Goal: Task Accomplishment & Management: Manage account settings

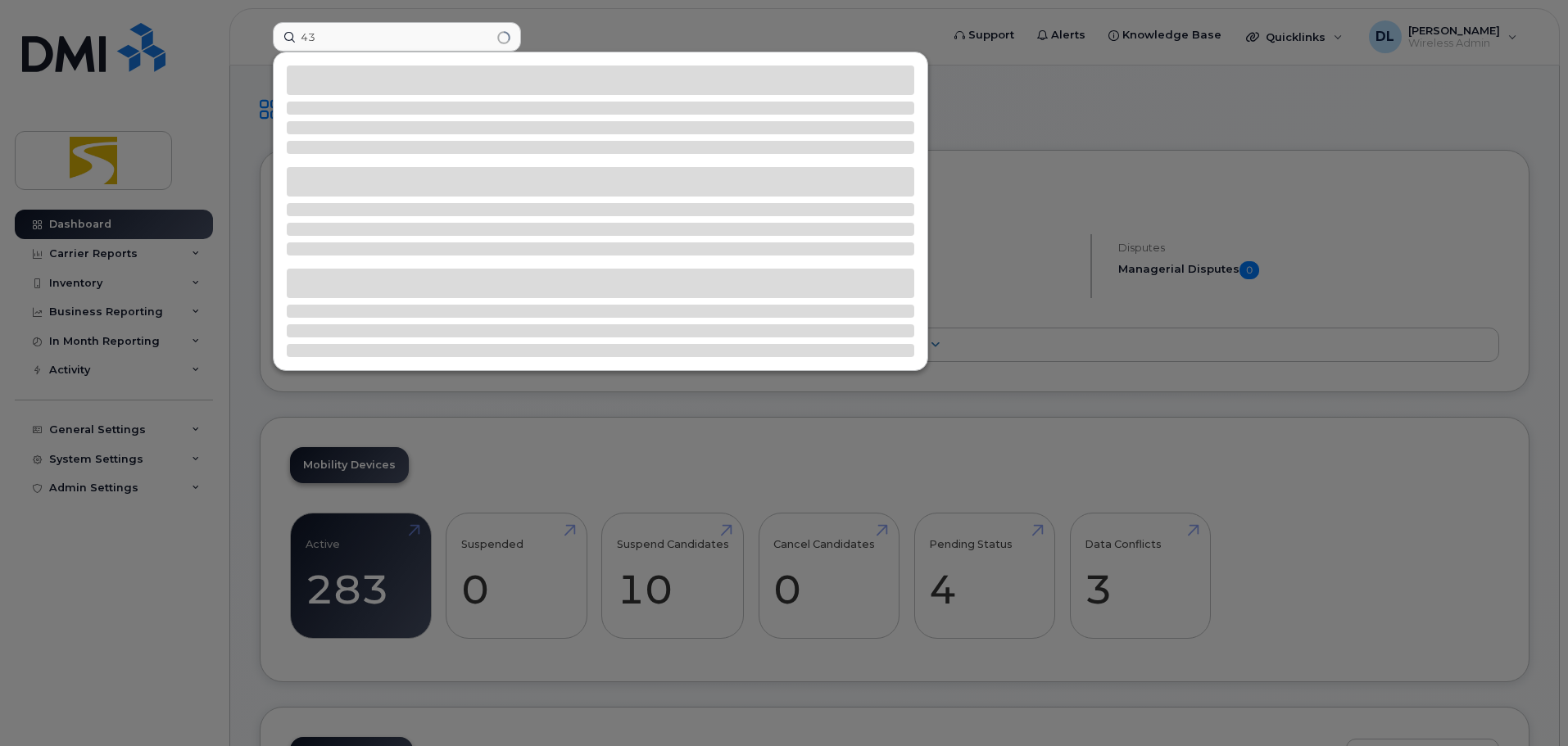
type input "4"
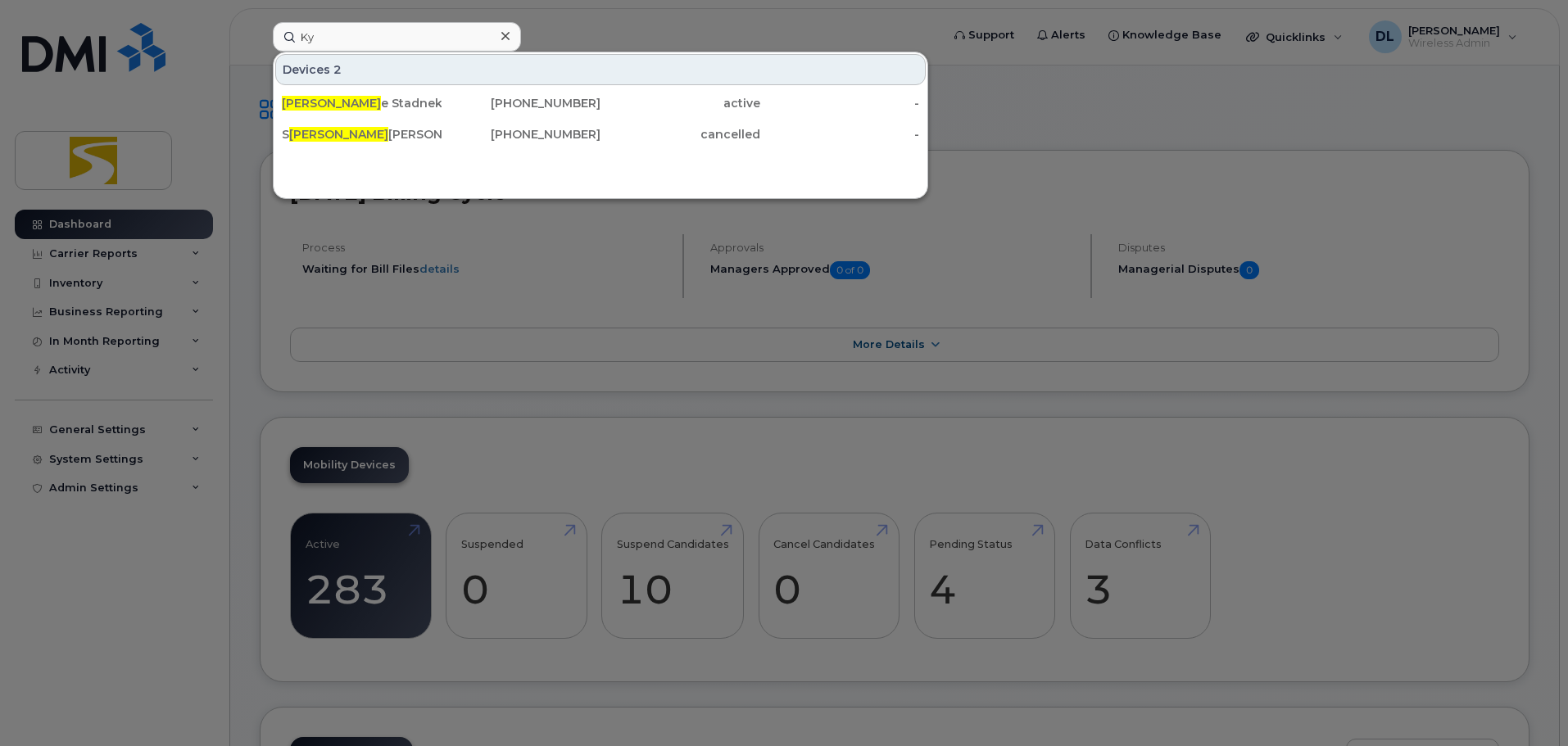
type input "K"
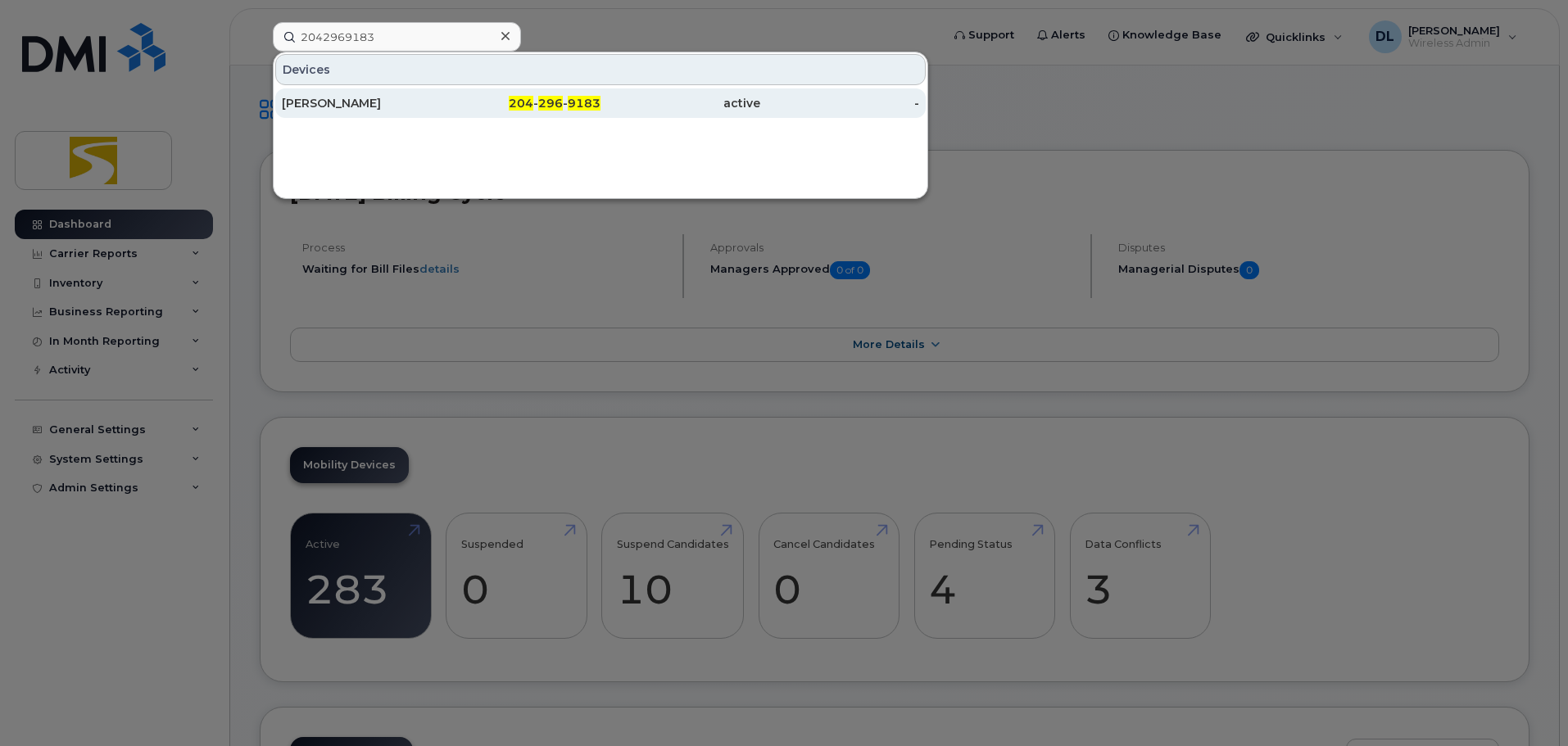
type input "2042969183"
click at [442, 95] on div "204 - 296 - 9183" at bounding box center [522, 103] width 160 height 29
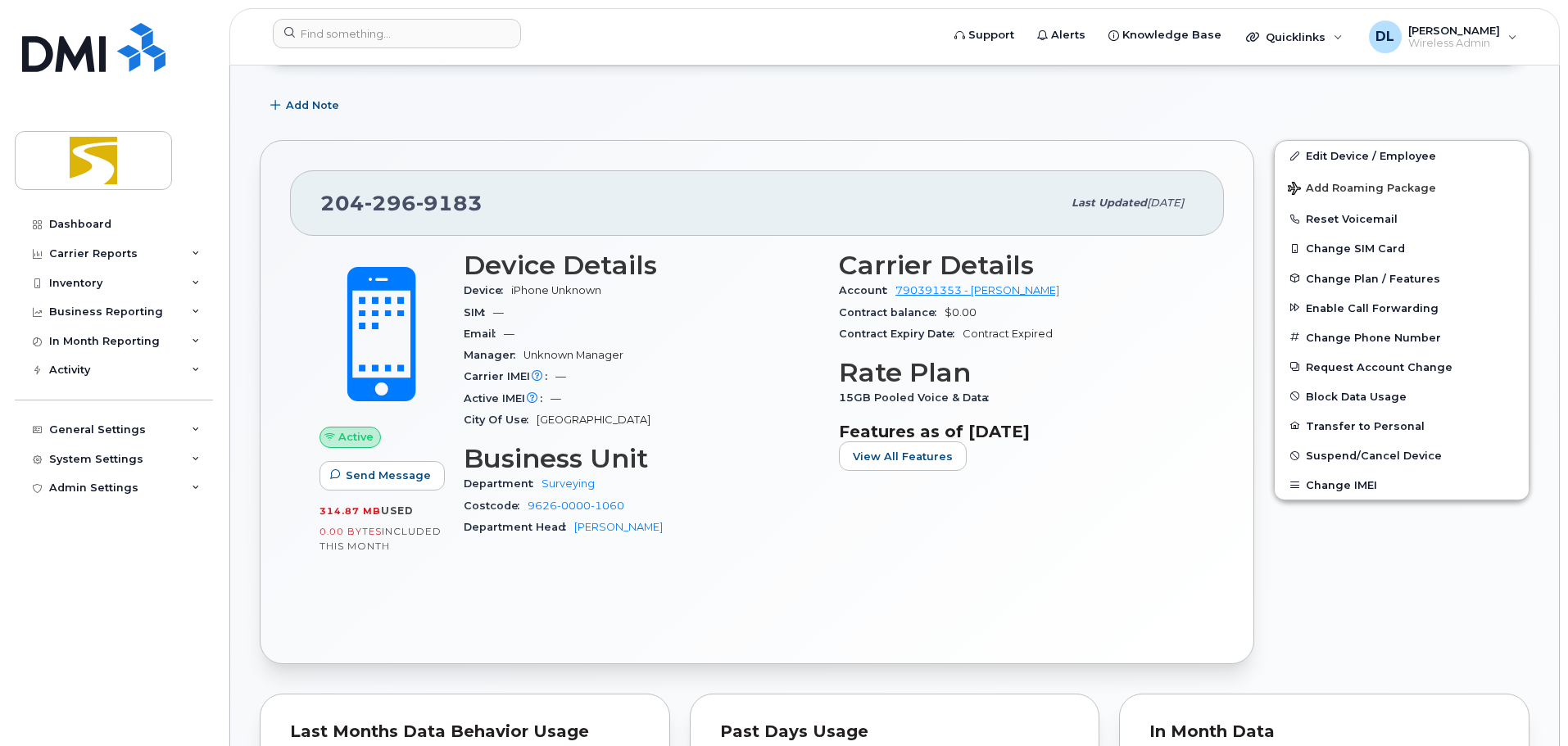
scroll to position [328, 0]
click at [1355, 455] on span "Suspend/Cancel Device" at bounding box center [1373, 456] width 136 height 13
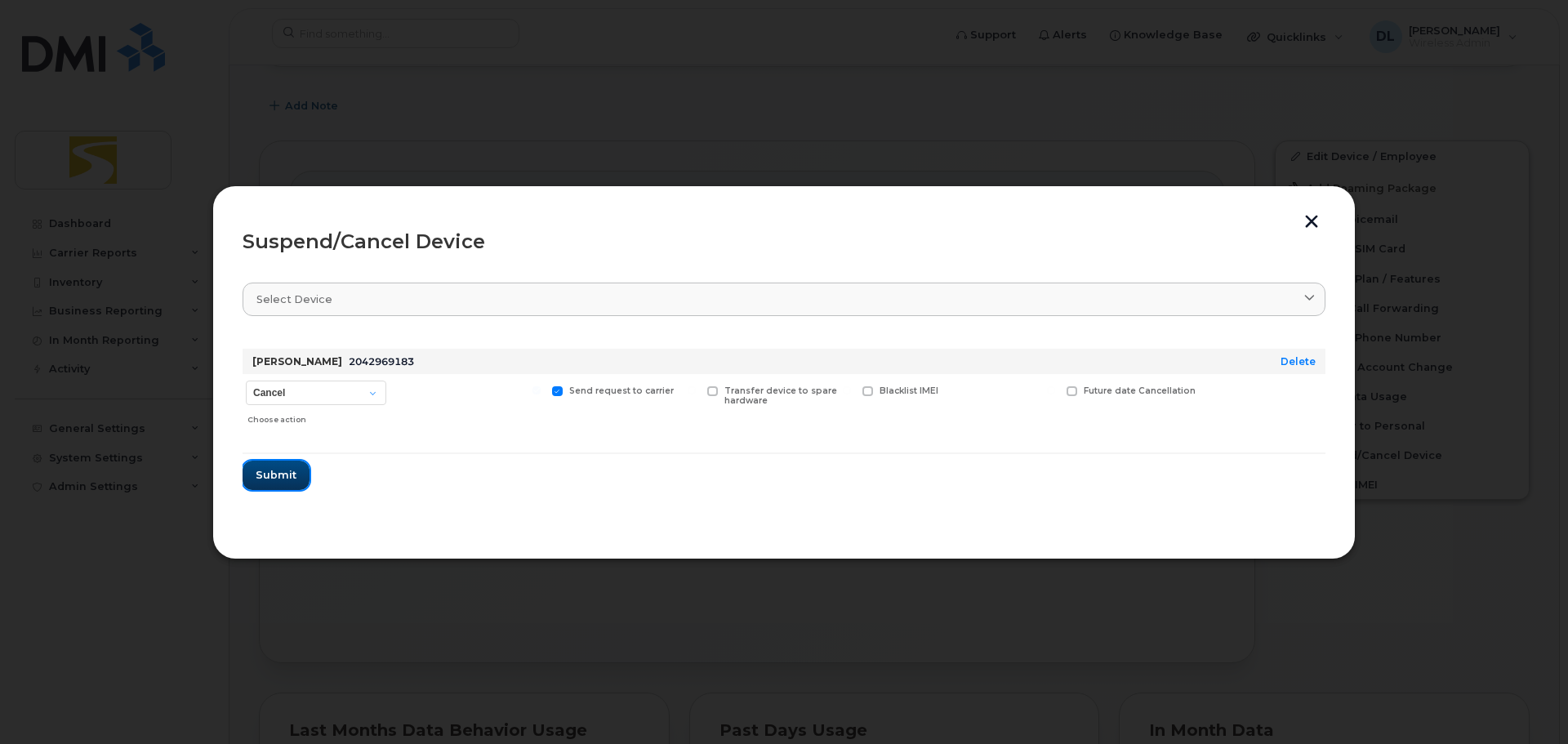
click at [269, 473] on span "Submit" at bounding box center [276, 475] width 41 height 16
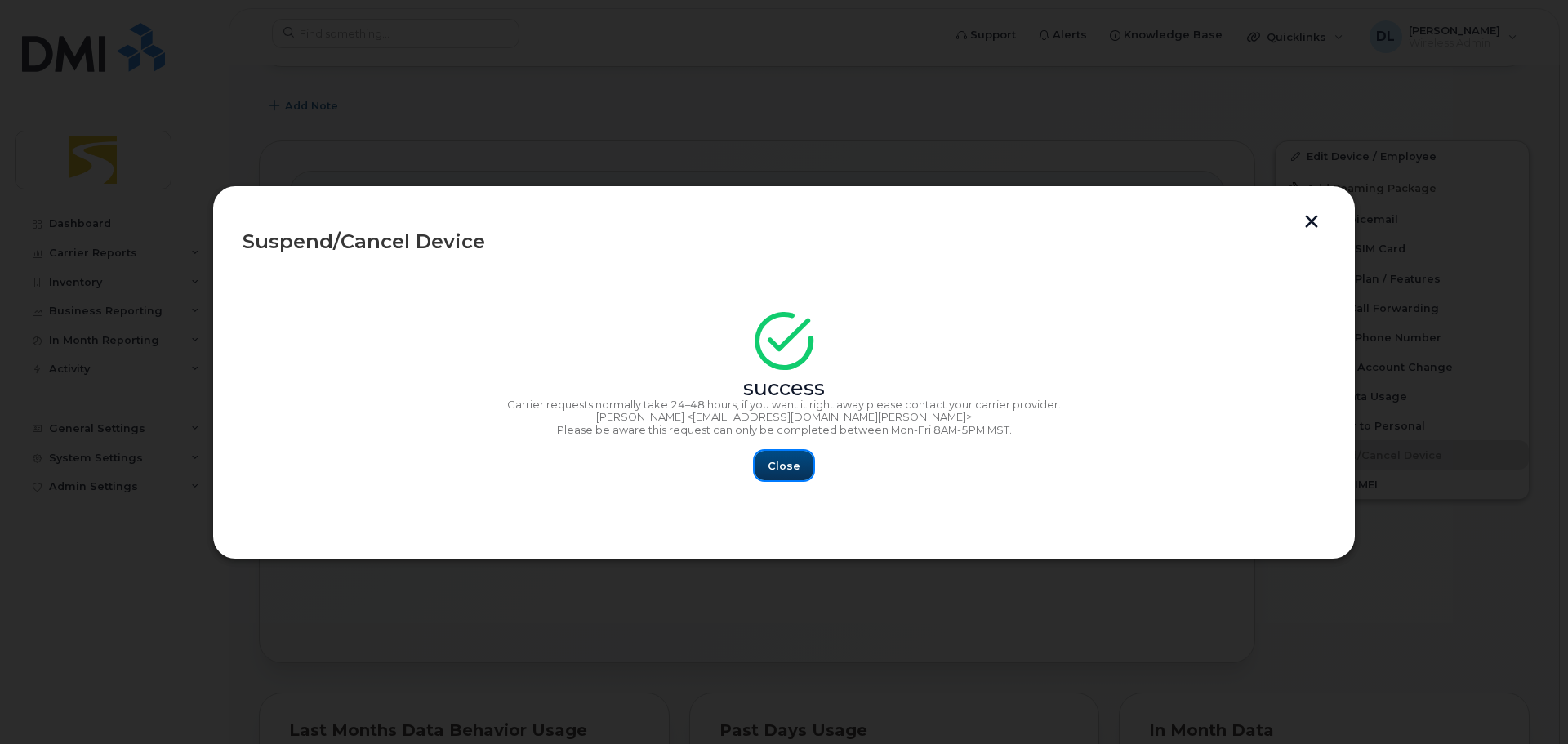
click at [798, 468] on span "Close" at bounding box center [784, 466] width 33 height 16
